Goal: Register for event/course

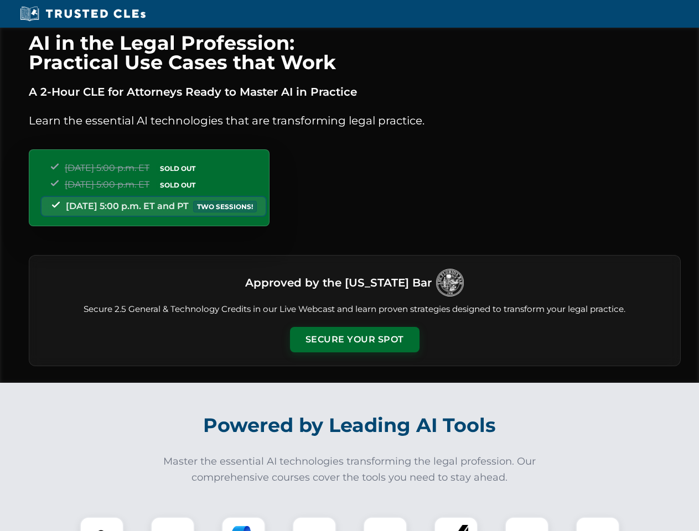
click at [354, 340] on button "Secure Your Spot" at bounding box center [354, 339] width 129 height 25
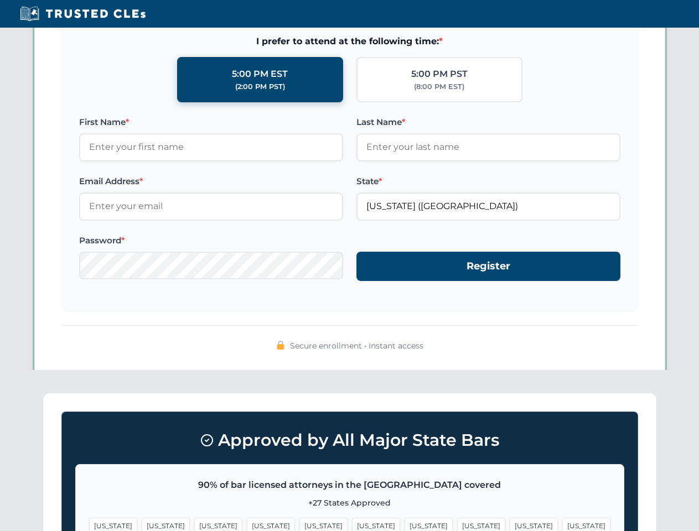
click at [352, 524] on span "[US_STATE]" at bounding box center [376, 526] width 48 height 16
click at [405, 524] on span "[US_STATE]" at bounding box center [429, 526] width 48 height 16
click at [510, 524] on span "[US_STATE]" at bounding box center [534, 526] width 48 height 16
